Goal: Find contact information: Find contact information

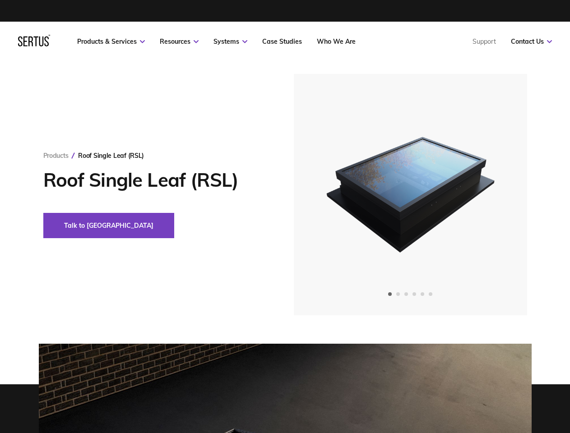
click at [179, 42] on link "Resources" at bounding box center [179, 41] width 39 height 8
click at [230, 42] on link "Systems" at bounding box center [230, 41] width 34 height 8
click at [531, 42] on link "Contact Us" at bounding box center [531, 41] width 41 height 8
click at [111, 156] on div "Roof Single Leaf (RSL)" at bounding box center [111, 156] width 66 height 8
click at [78, 226] on button "Talk to [GEOGRAPHIC_DATA]" at bounding box center [108, 225] width 131 height 25
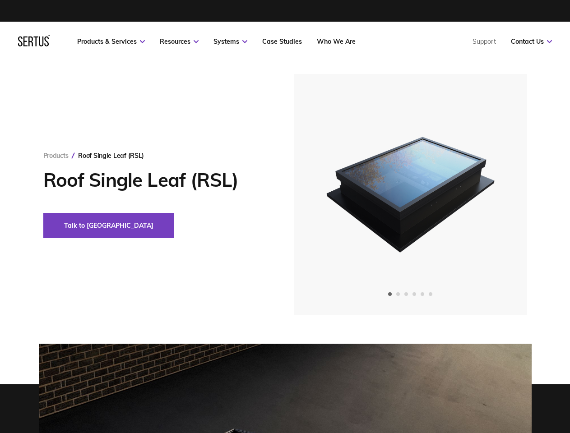
click at [410, 194] on img at bounding box center [409, 194] width 221 height 241
click at [326, 195] on icon "Previous slide" at bounding box center [325, 195] width 5 height 0
click at [495, 195] on icon "Next slide" at bounding box center [494, 195] width 5 height 0
